Goal: Task Accomplishment & Management: Complete application form

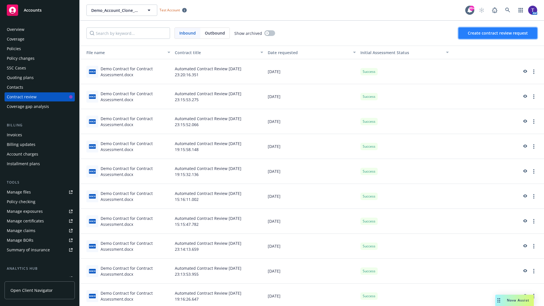
click at [498, 33] on span "Create contract review request" at bounding box center [498, 32] width 60 height 5
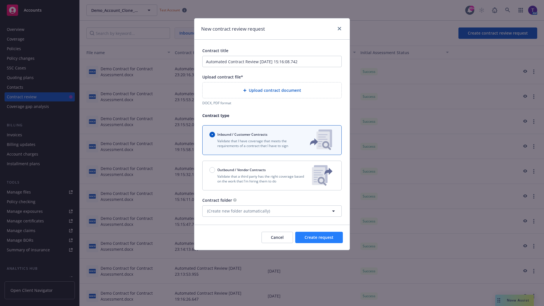
type input "Automated Contract Review [DATE] 15:16:08.742"
click at [272, 175] on p "Validate that a third party has the right coverage based on the work that I'm h…" at bounding box center [258, 179] width 98 height 10
radio input "false"
radio input "true"
click at [319, 240] on span "Create request" at bounding box center [318, 236] width 29 height 5
